Goal: Complete application form: Complete application form

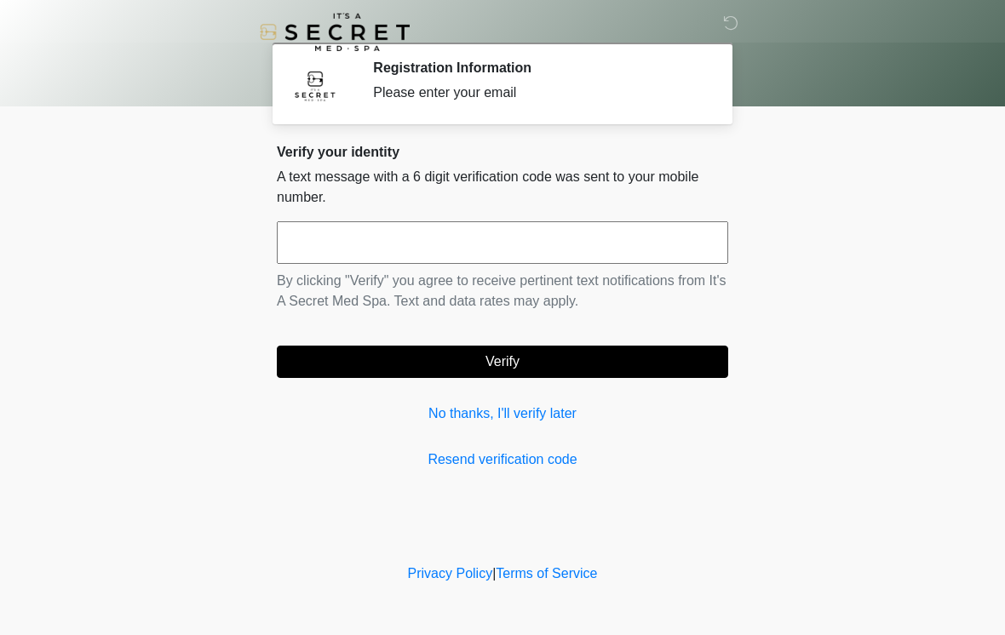
click at [512, 249] on input "text" at bounding box center [502, 242] width 451 height 43
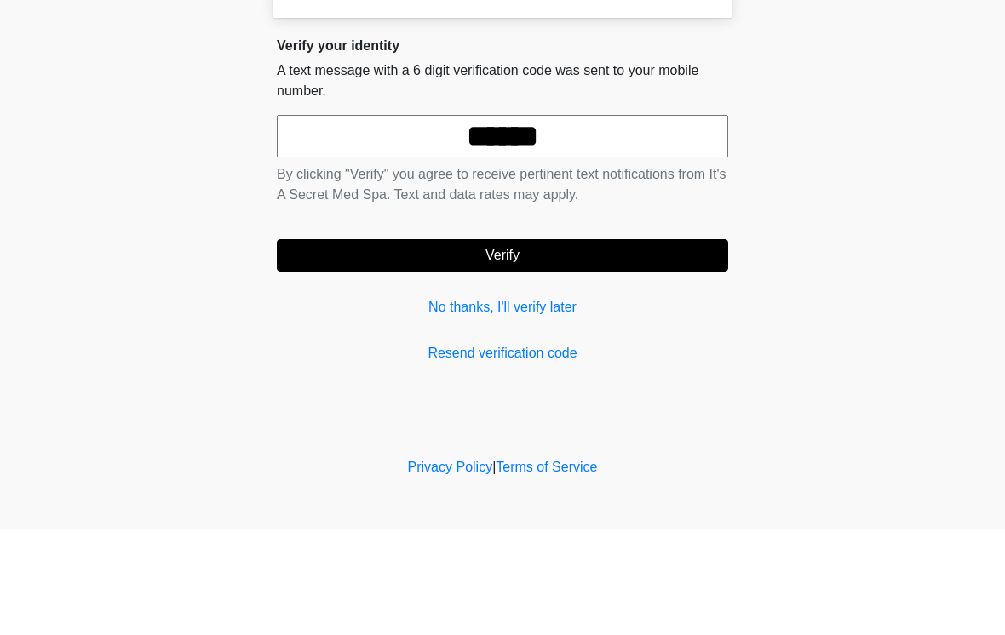
type input "******"
click at [562, 346] on button "Verify" at bounding box center [502, 362] width 451 height 32
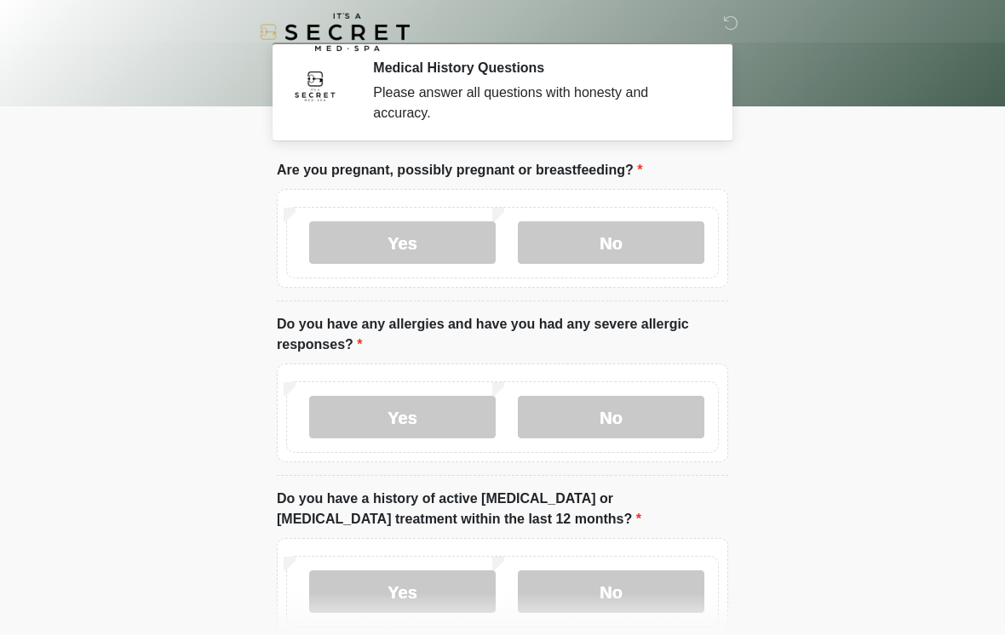
click at [594, 244] on label "No" at bounding box center [611, 242] width 187 height 43
click at [585, 433] on label "No" at bounding box center [611, 417] width 187 height 43
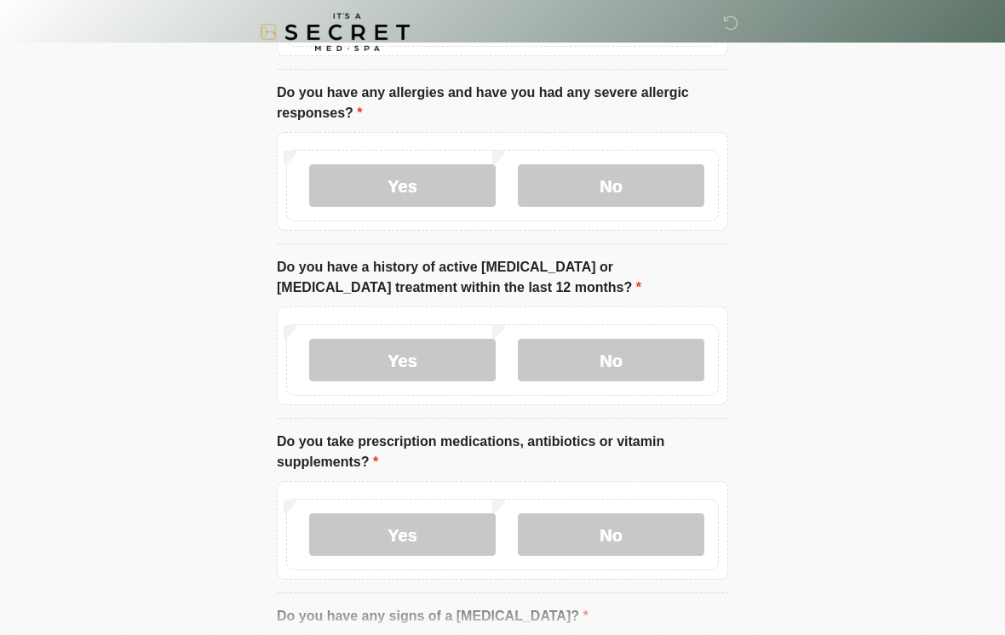
scroll to position [232, 0]
click at [639, 342] on label "No" at bounding box center [611, 359] width 187 height 43
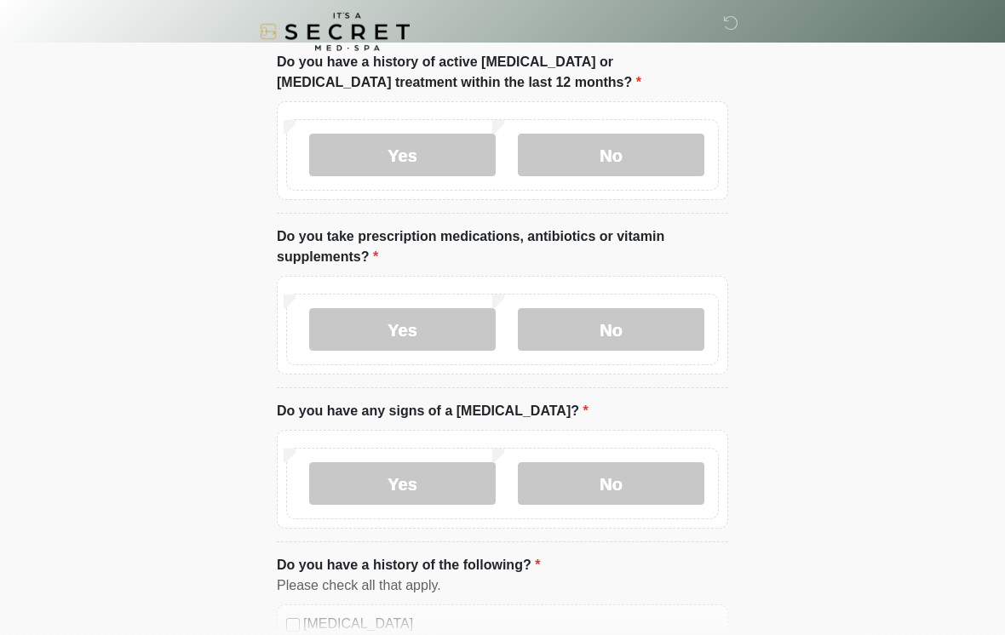
scroll to position [436, 0]
click at [614, 332] on label "No" at bounding box center [611, 330] width 187 height 43
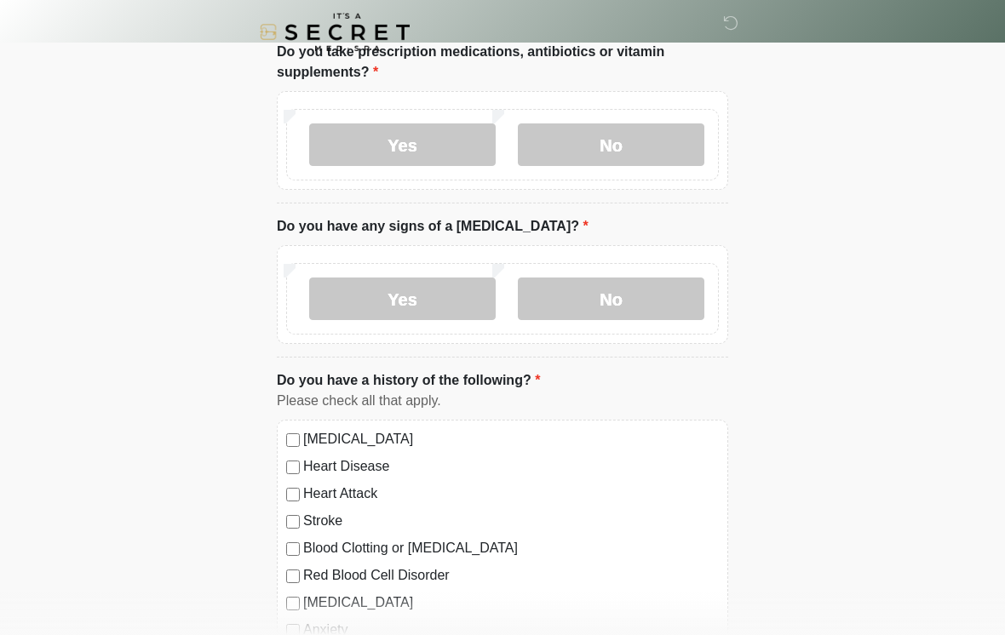
scroll to position [626, 0]
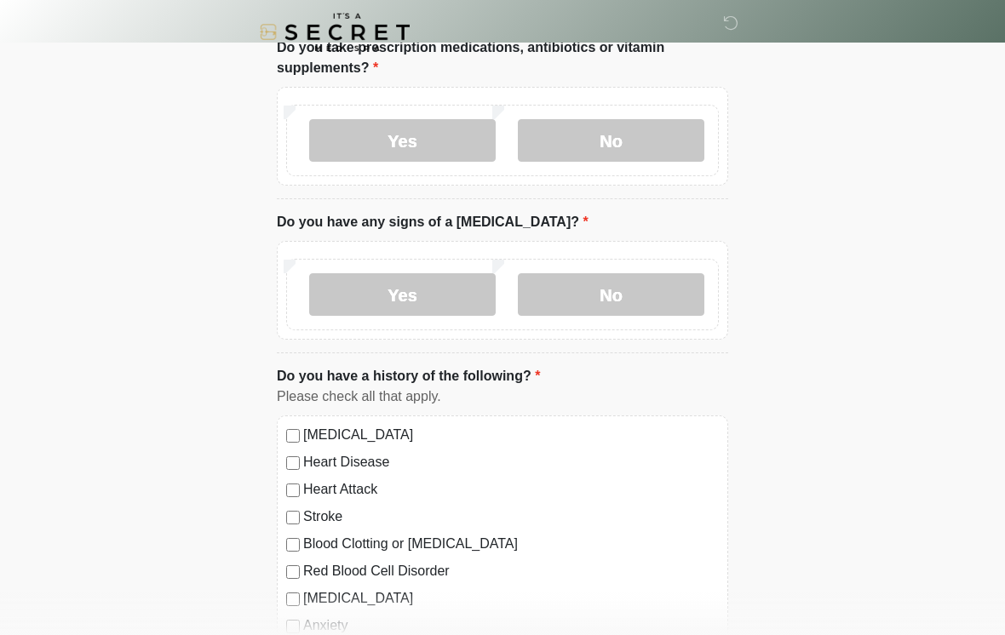
click at [628, 292] on label "No" at bounding box center [611, 294] width 187 height 43
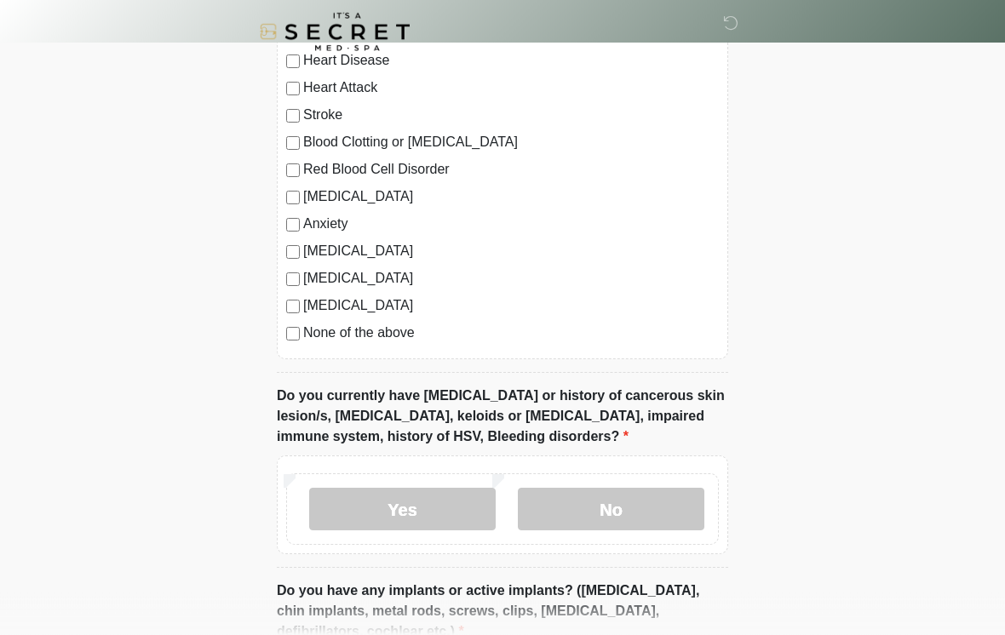
scroll to position [1028, 0]
click at [391, 333] on label "None of the above" at bounding box center [511, 333] width 416 height 20
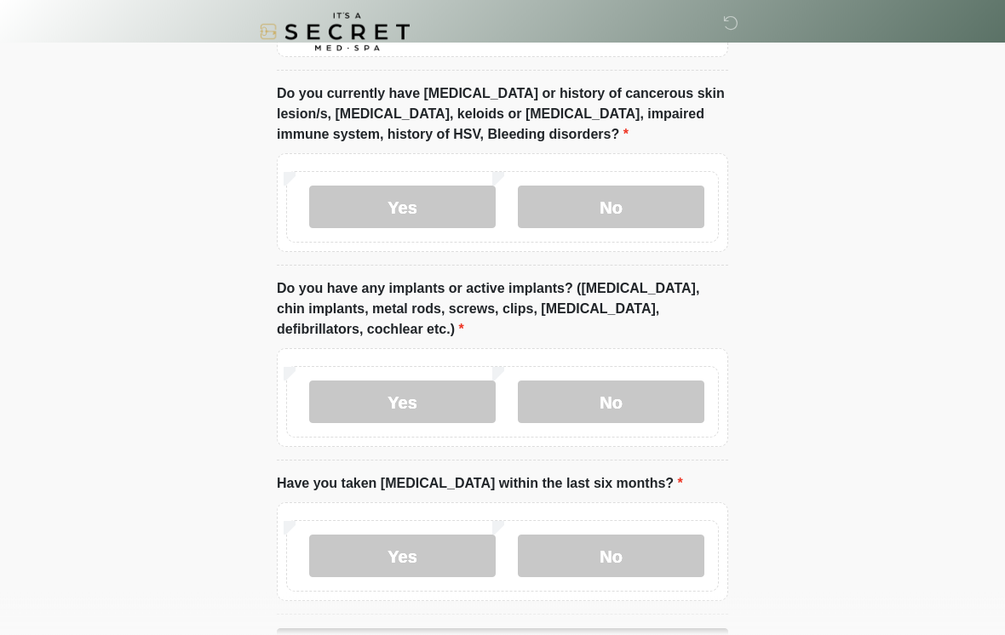
scroll to position [1330, 0]
click at [440, 199] on label "Yes" at bounding box center [402, 207] width 187 height 43
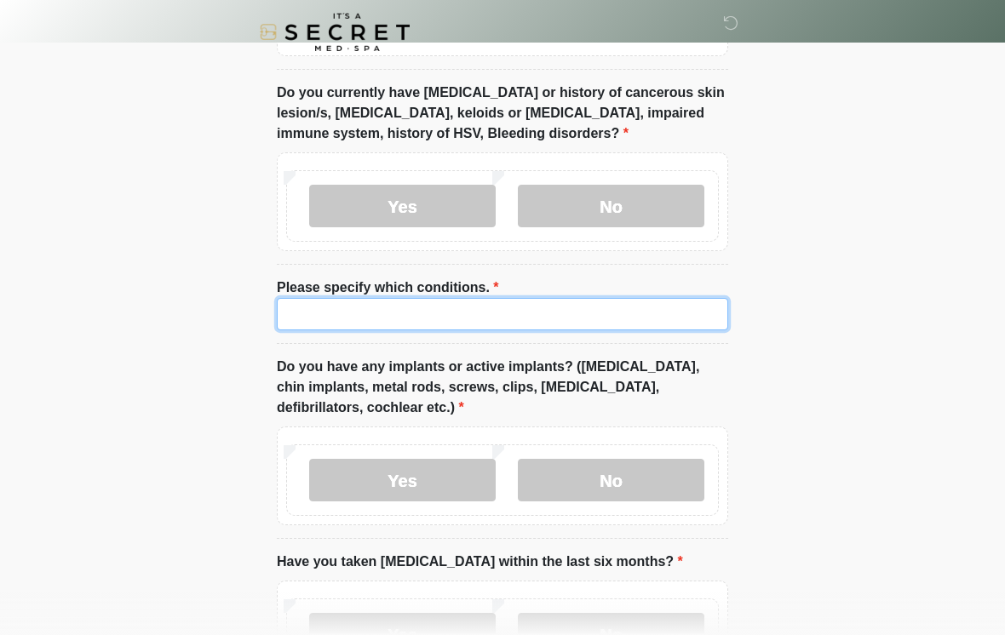
click at [554, 322] on input "Please specify which conditions." at bounding box center [502, 314] width 451 height 32
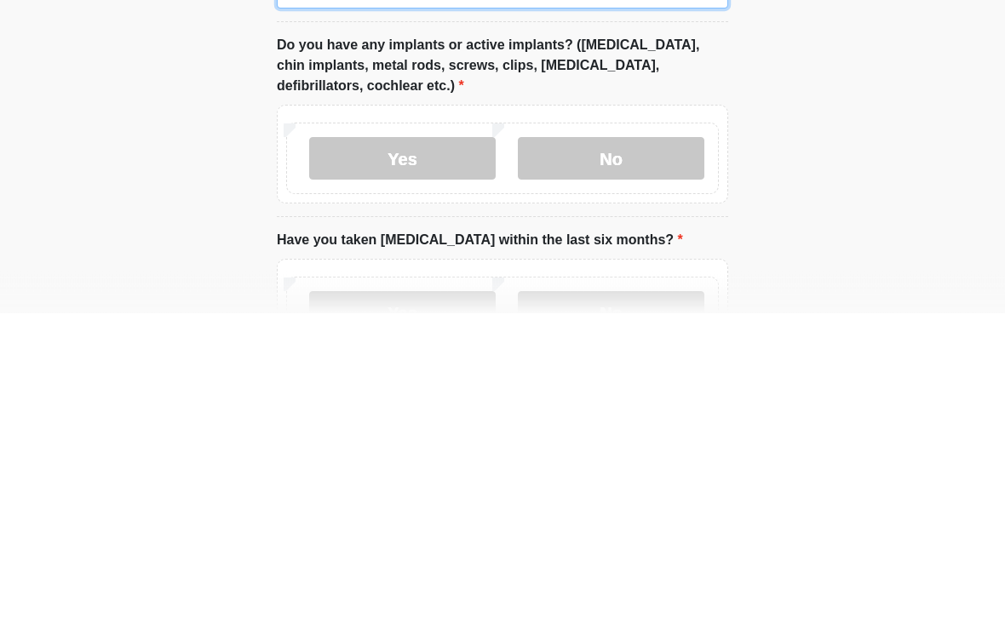
type input "****"
click at [639, 460] on label "No" at bounding box center [611, 481] width 187 height 43
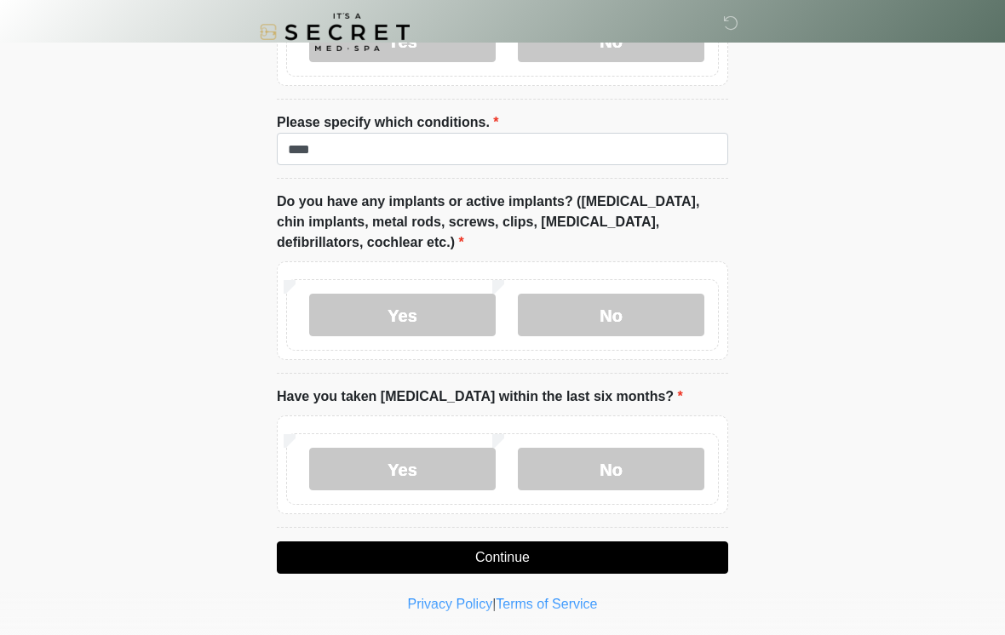
click at [638, 473] on label "No" at bounding box center [611, 469] width 187 height 43
click at [575, 550] on button "Continue" at bounding box center [502, 558] width 451 height 32
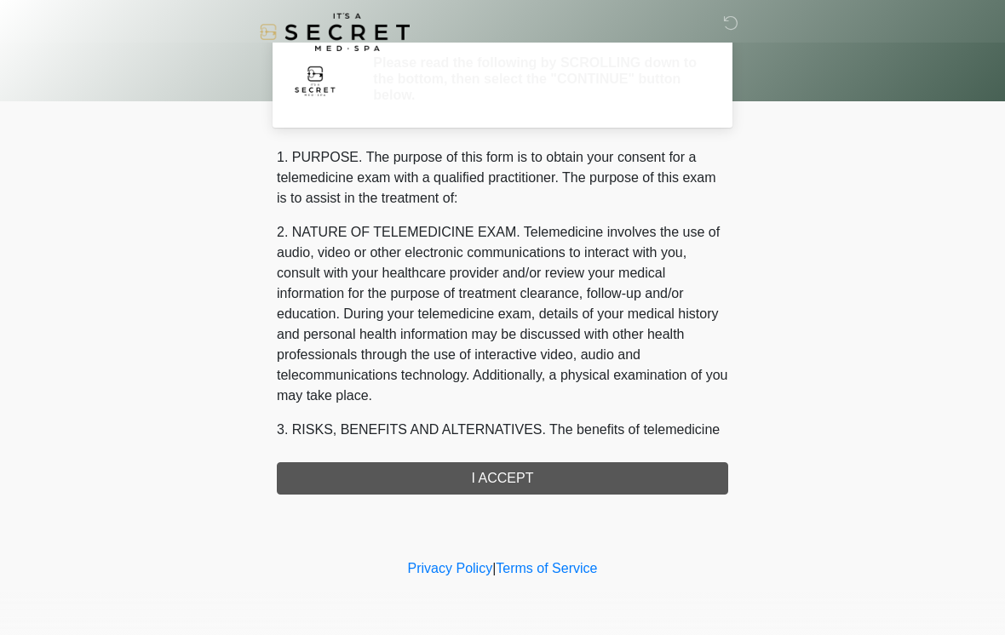
scroll to position [0, 0]
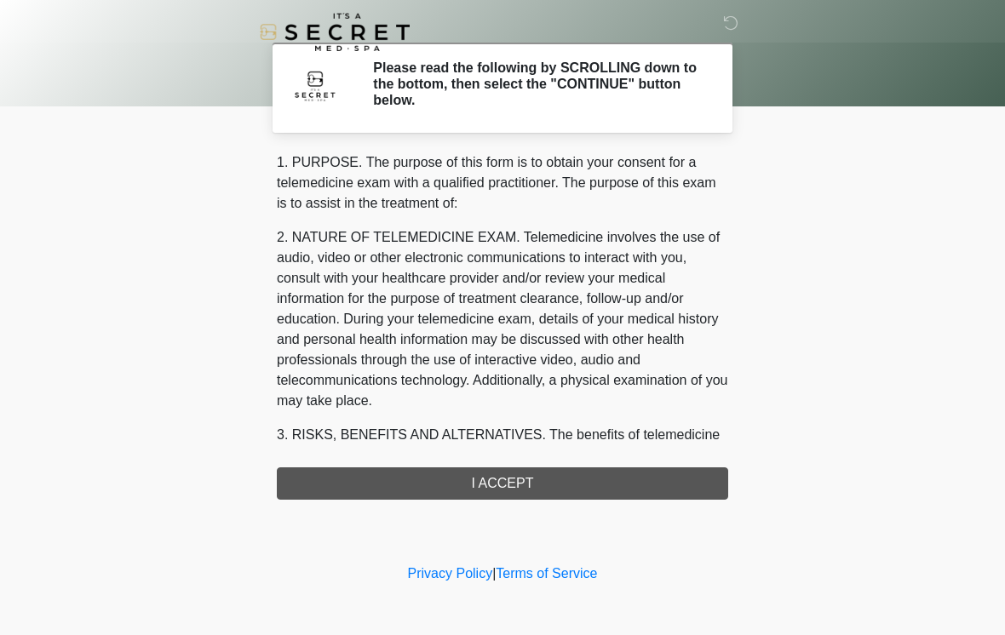
click at [575, 491] on div "1. PURPOSE. The purpose of this form is to obtain your consent for a telemedici…" at bounding box center [502, 325] width 451 height 347
click at [610, 488] on div "1. PURPOSE. The purpose of this form is to obtain your consent for a telemedici…" at bounding box center [502, 325] width 451 height 347
click at [646, 480] on div "1. PURPOSE. The purpose of this form is to obtain your consent for a telemedici…" at bounding box center [502, 325] width 451 height 347
click at [532, 482] on div "1. PURPOSE. The purpose of this form is to obtain your consent for a telemedici…" at bounding box center [502, 325] width 451 height 347
click at [497, 480] on div "1. PURPOSE. The purpose of this form is to obtain your consent for a telemedici…" at bounding box center [502, 325] width 451 height 347
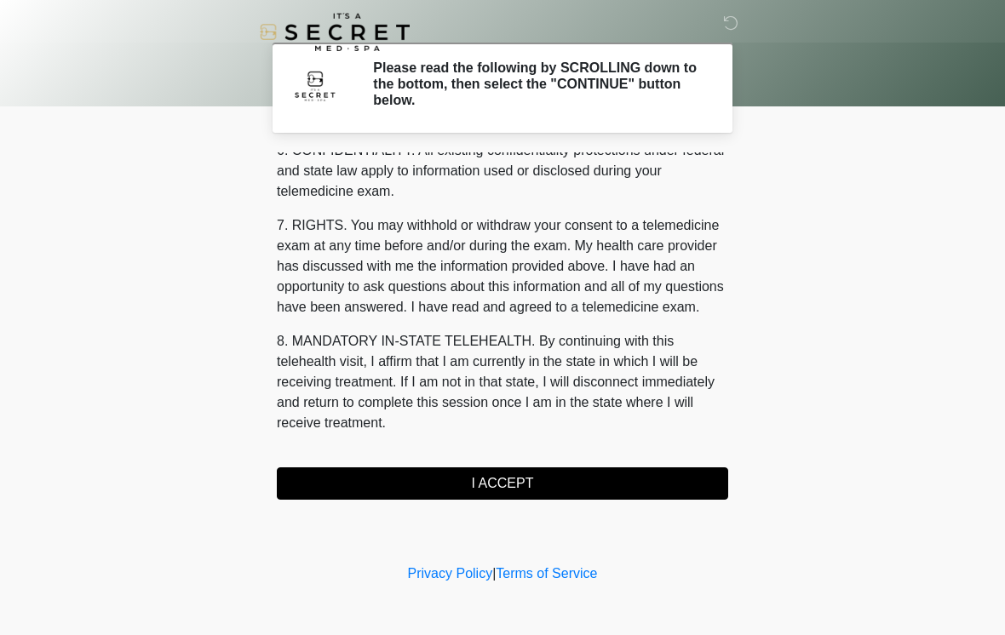
scroll to position [693, 0]
click at [507, 479] on button "I ACCEPT" at bounding box center [502, 484] width 451 height 32
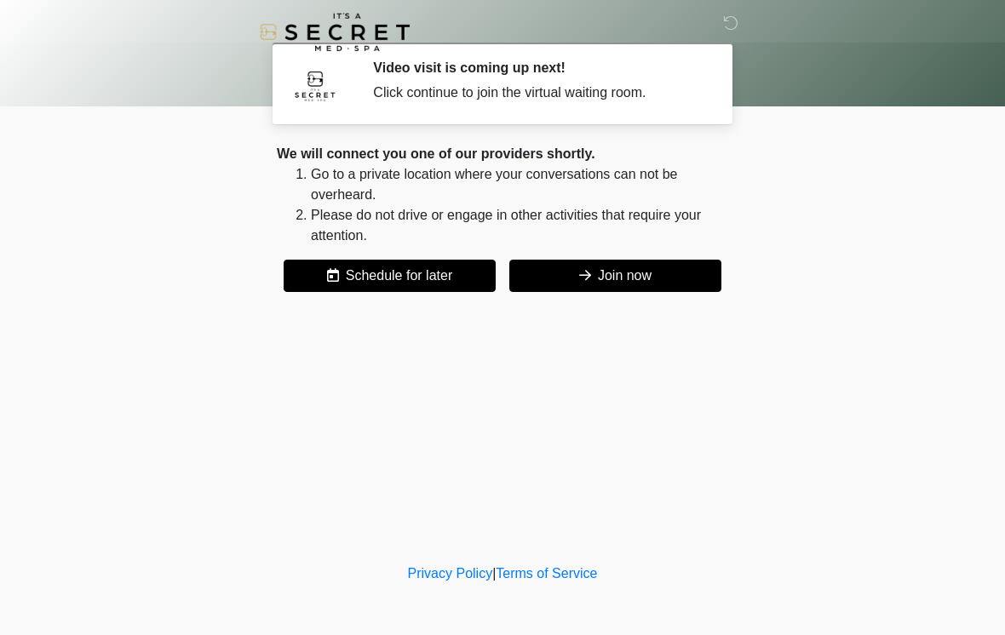
click at [606, 284] on button "Join now" at bounding box center [615, 276] width 212 height 32
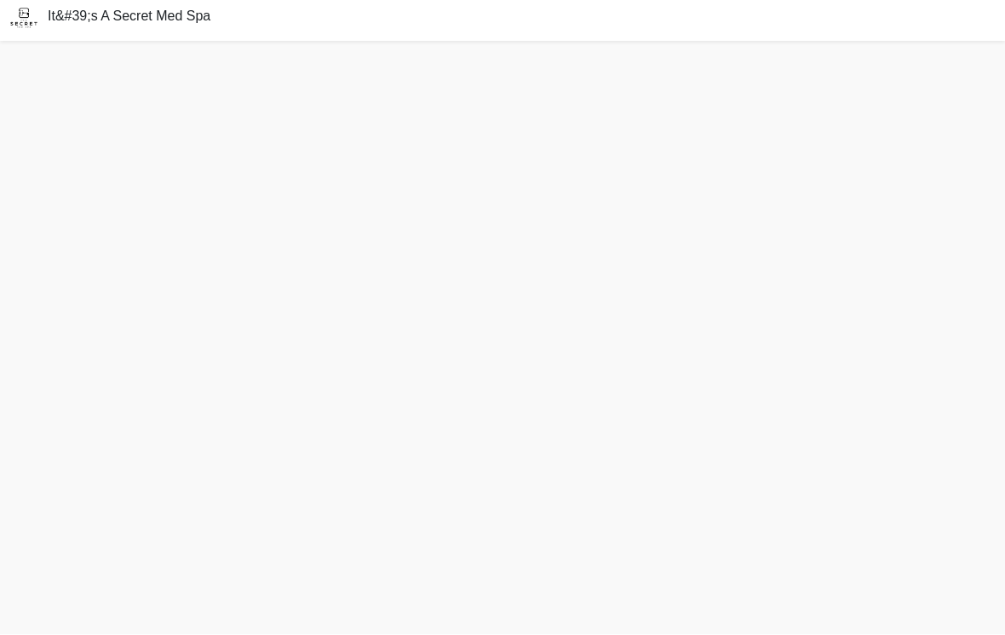
scroll to position [32, 0]
